Goal: Navigation & Orientation: Find specific page/section

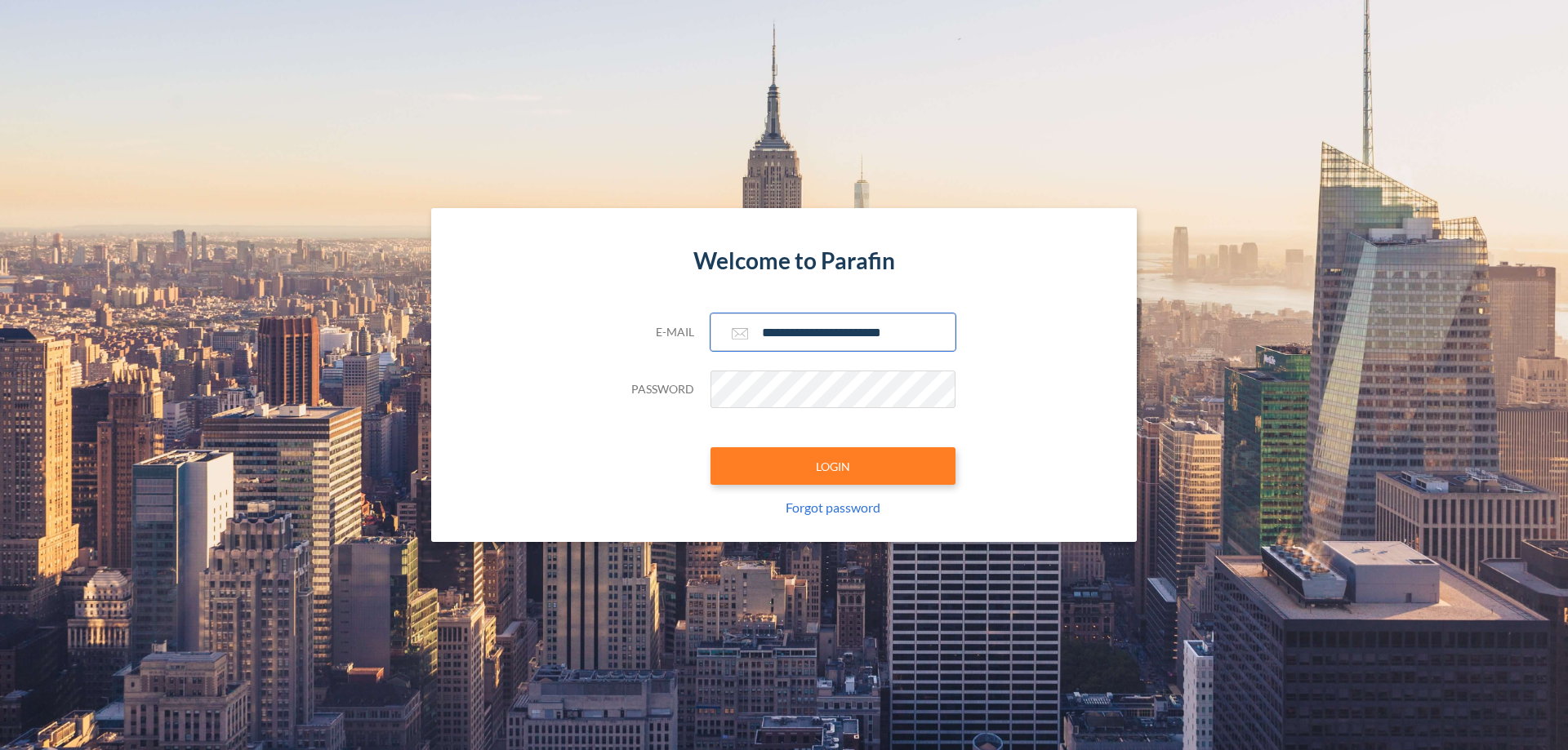
type input "**********"
click at [833, 466] on button "LOGIN" at bounding box center [833, 466] width 245 height 38
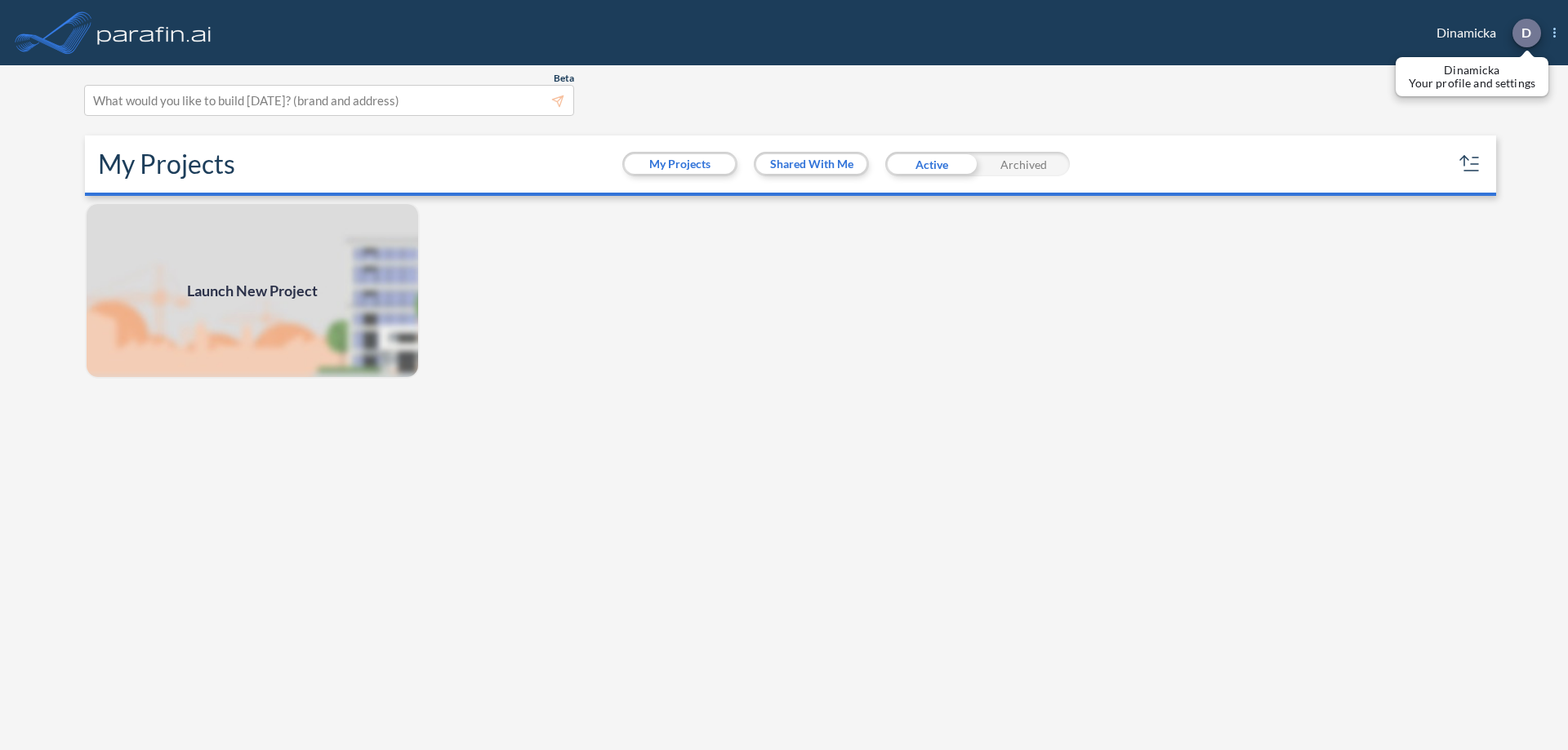
click at [1526, 33] on p "D" at bounding box center [1527, 33] width 10 height 15
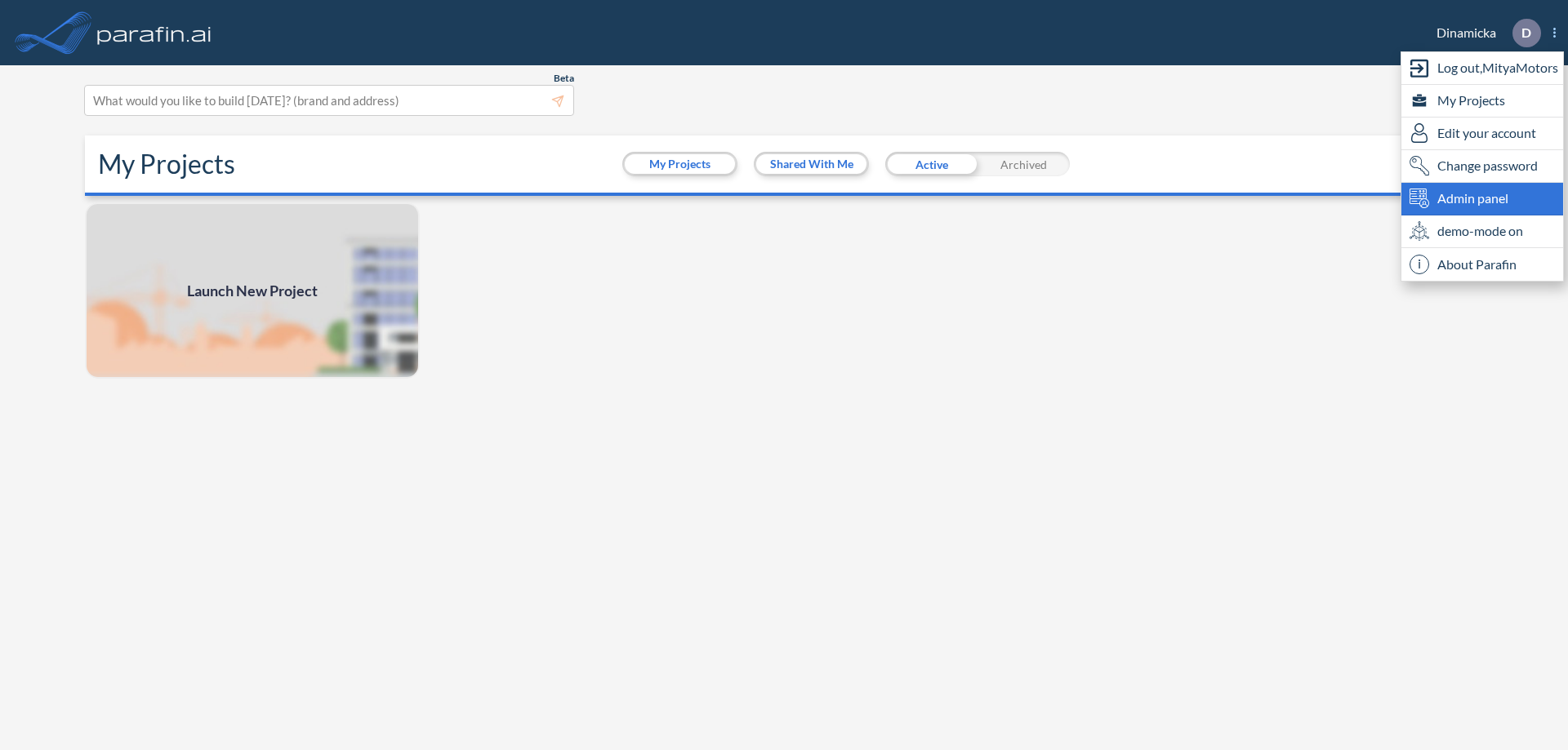
click at [1483, 198] on span "Admin panel" at bounding box center [1473, 198] width 71 height 20
